Goal: Navigation & Orientation: Find specific page/section

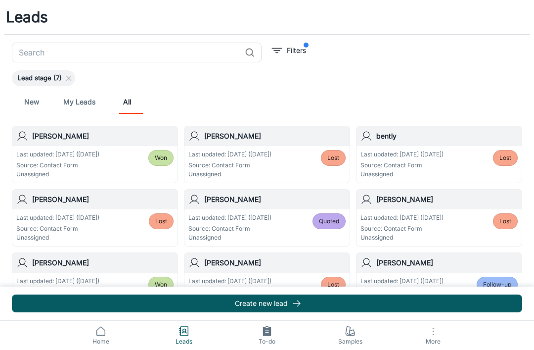
click at [34, 106] on link "New" at bounding box center [32, 102] width 24 height 24
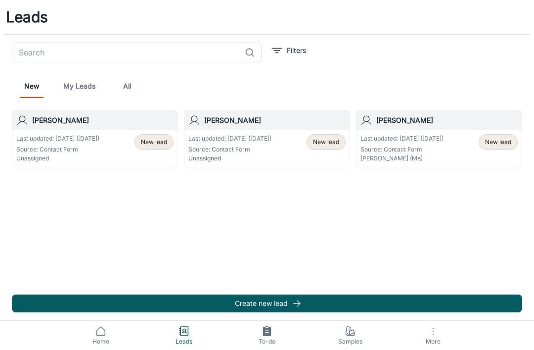
click at [105, 339] on span "Home" at bounding box center [100, 341] width 71 height 9
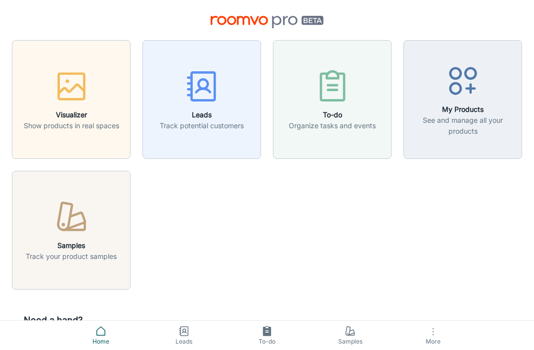
click at [487, 120] on p "See and manage all your products" at bounding box center [463, 126] width 106 height 22
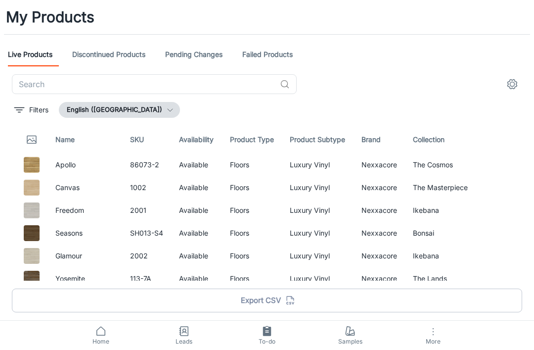
click at [97, 341] on span "Home" at bounding box center [100, 341] width 71 height 9
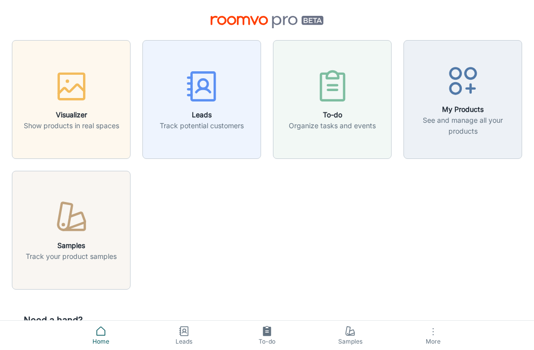
click at [476, 110] on h6 "My Products" at bounding box center [463, 109] width 106 height 11
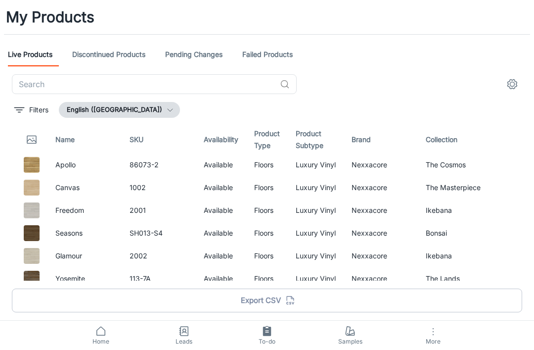
click at [361, 339] on span "Samples" at bounding box center [350, 341] width 71 height 9
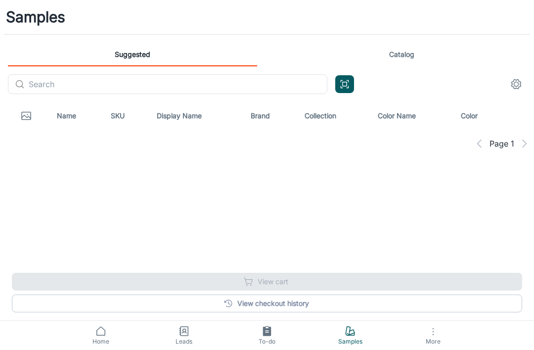
click at [195, 339] on span "Leads" at bounding box center [183, 341] width 71 height 9
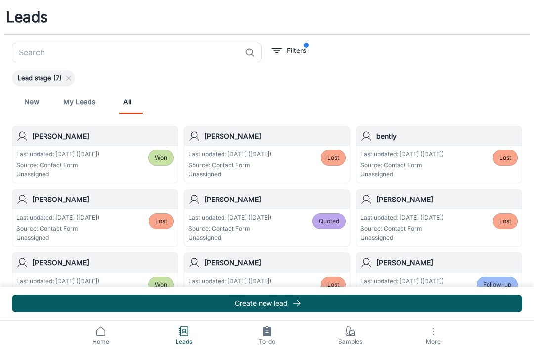
click at [97, 343] on span "Home" at bounding box center [100, 341] width 71 height 9
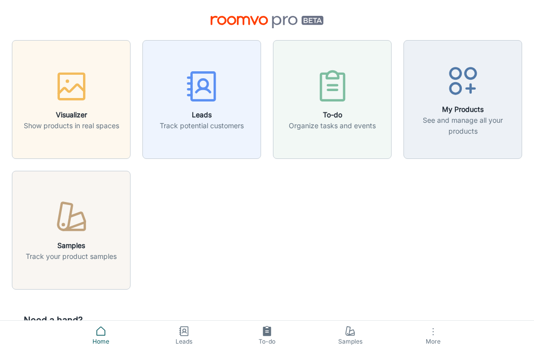
click at [470, 135] on p "See and manage all your products" at bounding box center [463, 126] width 106 height 22
